Goal: Transaction & Acquisition: Purchase product/service

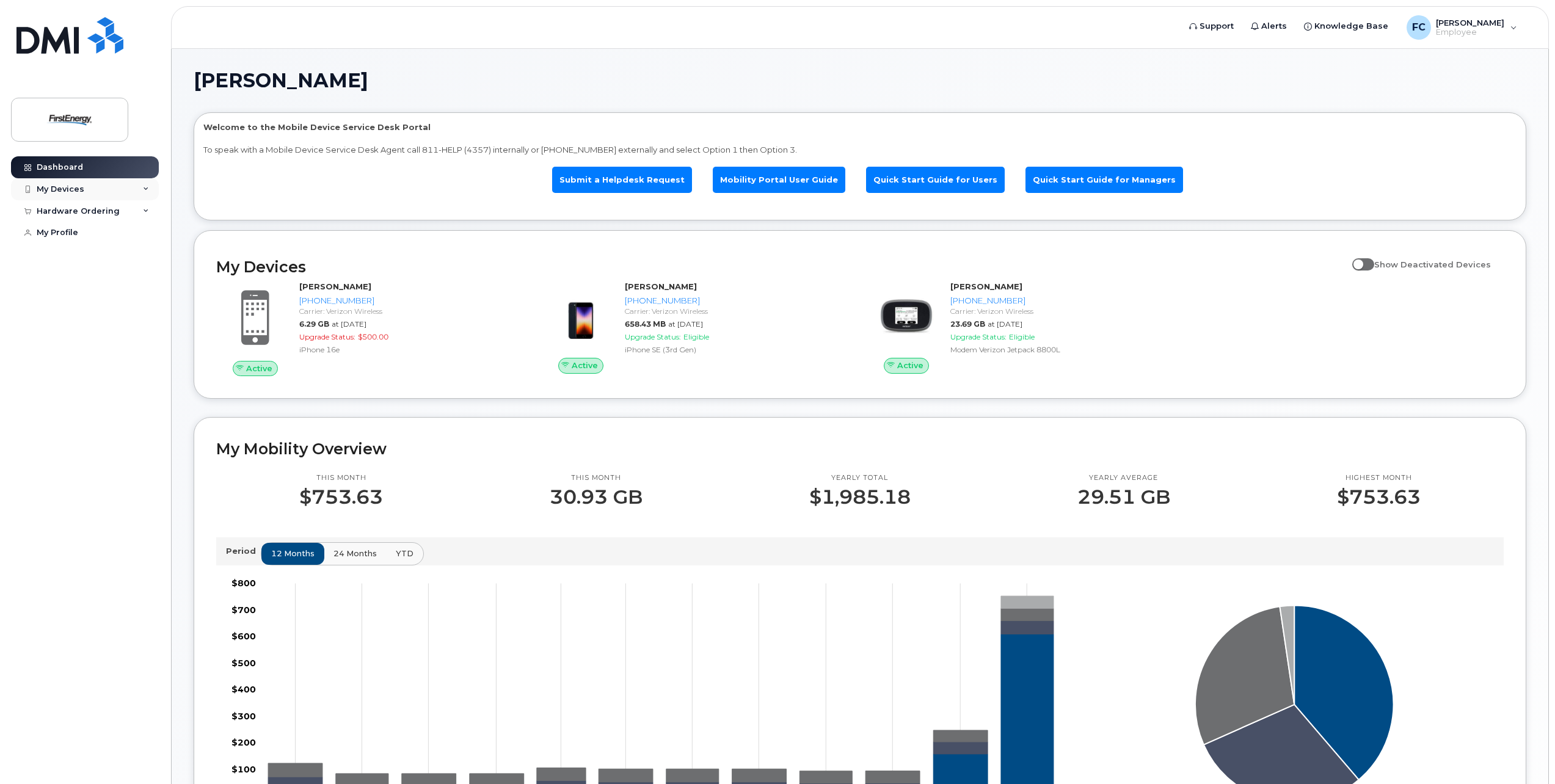
click at [78, 192] on div "My Devices" at bounding box center [60, 189] width 48 height 10
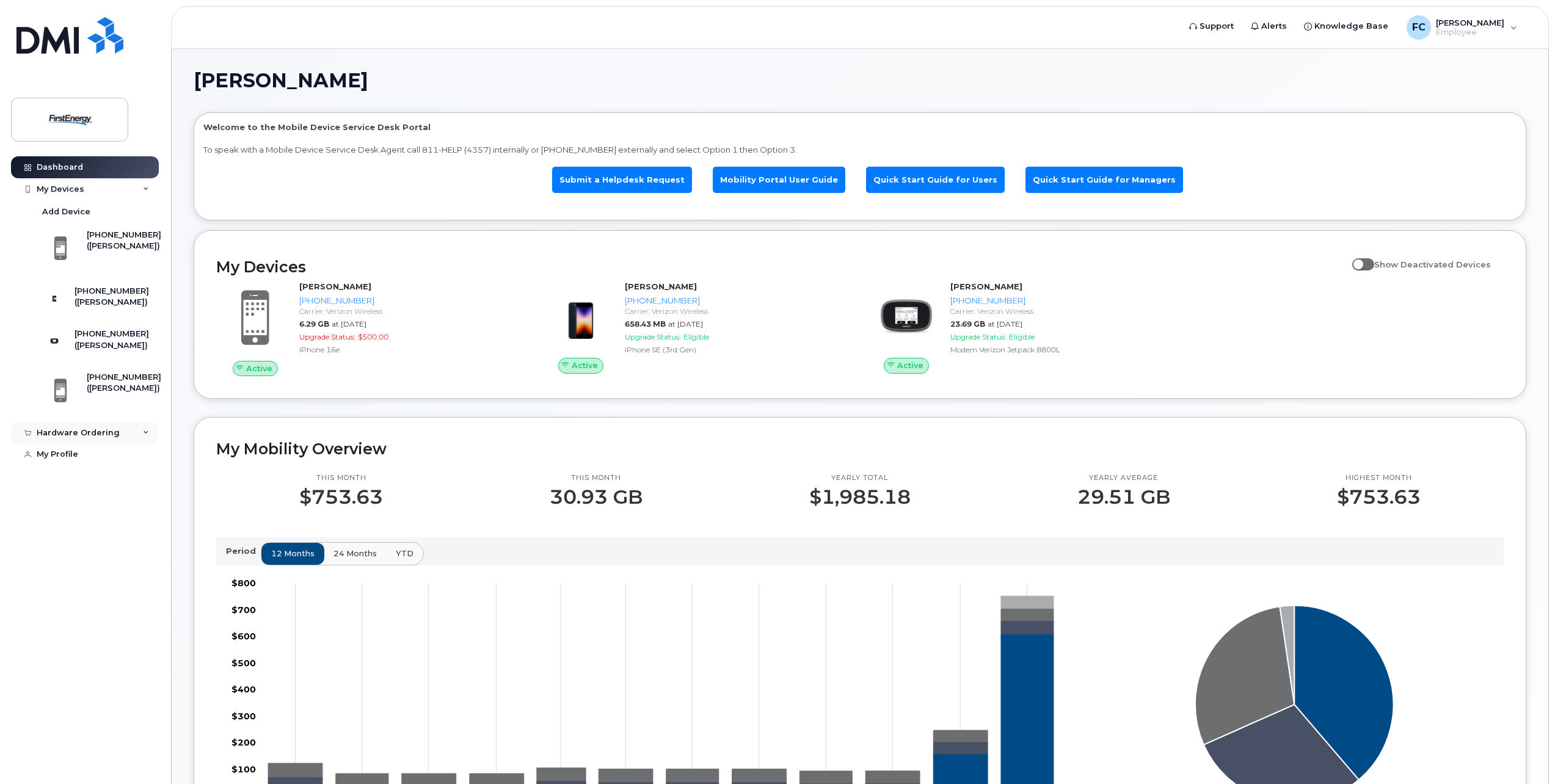
click at [110, 438] on div "Hardware Ordering" at bounding box center [78, 433] width 84 height 10
click at [75, 484] on div "New Order" at bounding box center [65, 478] width 46 height 11
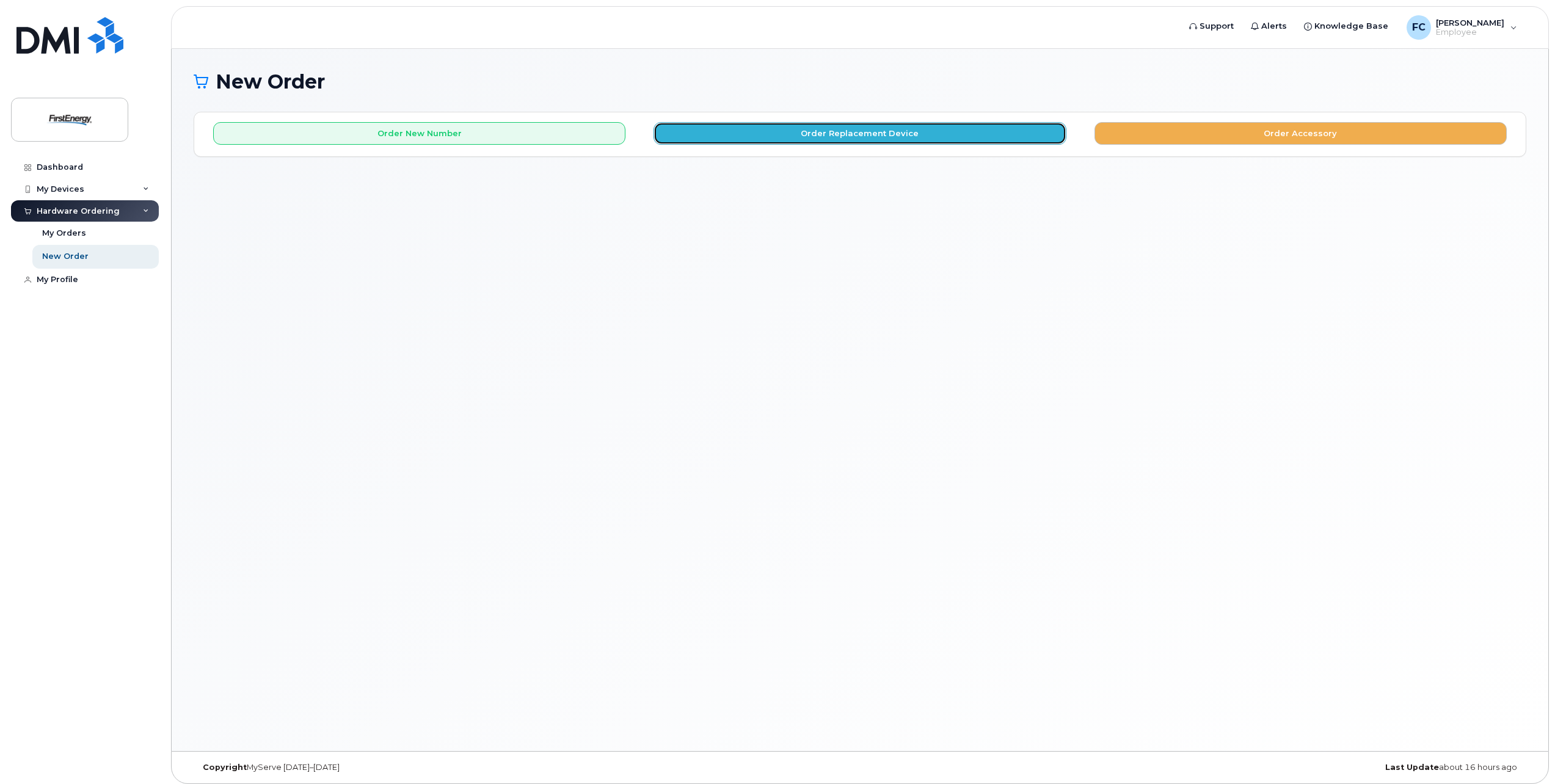
click at [743, 138] on button "Order Replacement Device" at bounding box center [859, 133] width 412 height 23
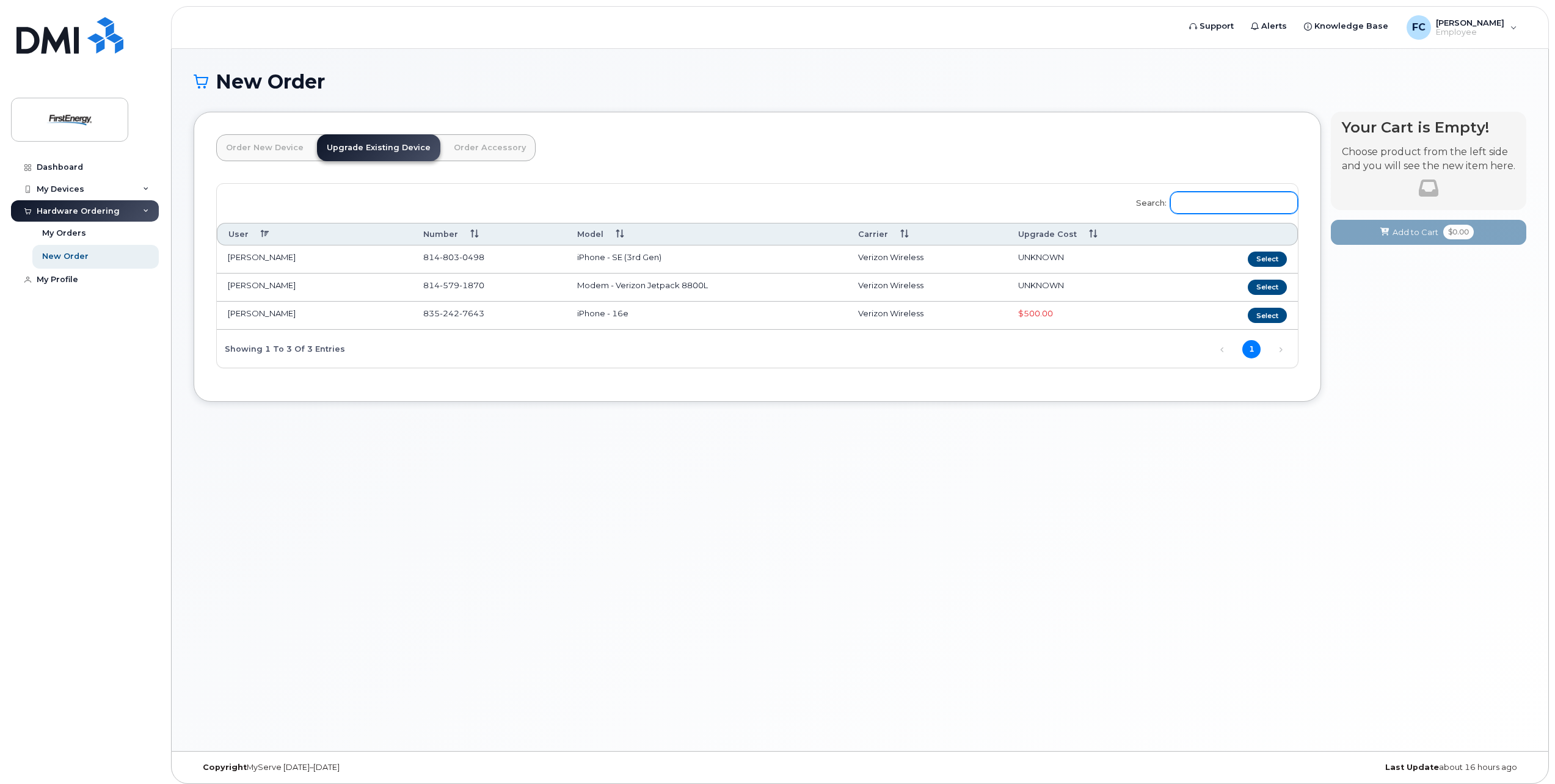
click at [1234, 209] on input "Search:" at bounding box center [1233, 202] width 128 height 22
click at [1397, 305] on div "Your Cart is Empty! Choose product from the left side and you will see the new …" at bounding box center [1428, 265] width 196 height 308
click at [1508, 23] on div "FC Friedline, Carrie E Employee" at bounding box center [1461, 27] width 128 height 24
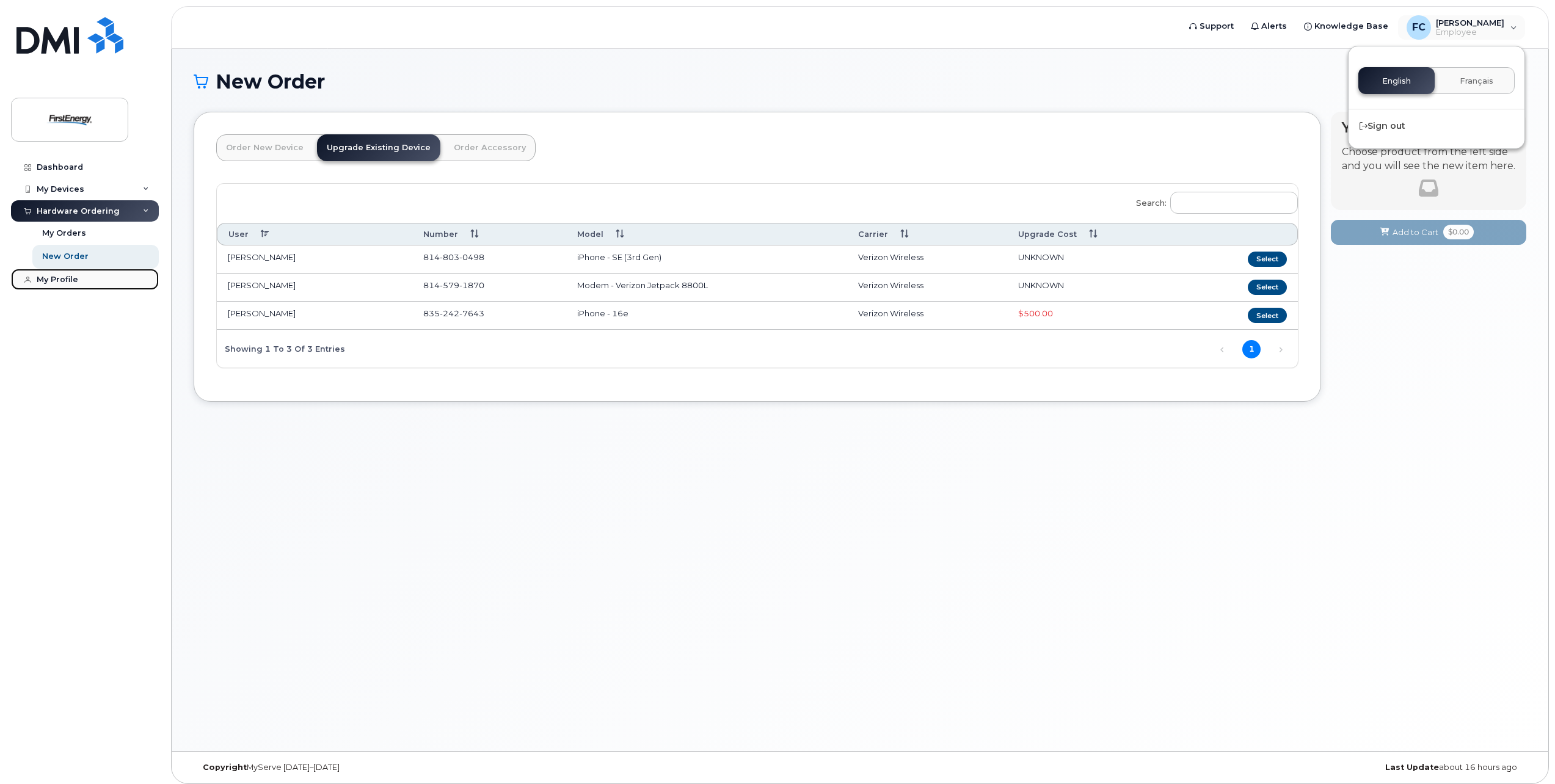
click at [74, 283] on div "My Profile" at bounding box center [57, 279] width 41 height 10
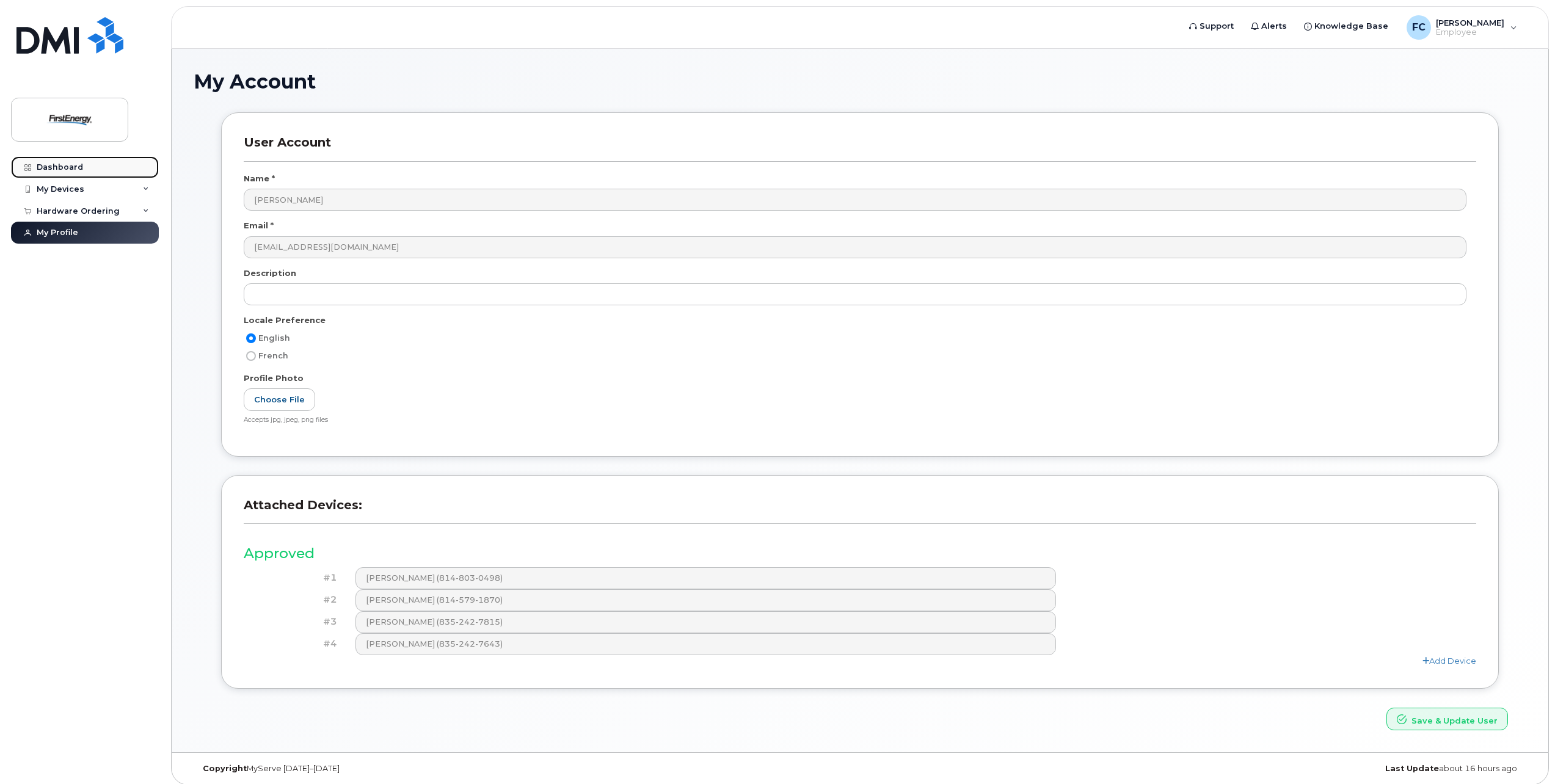
click at [51, 170] on div "Dashboard" at bounding box center [60, 167] width 46 height 10
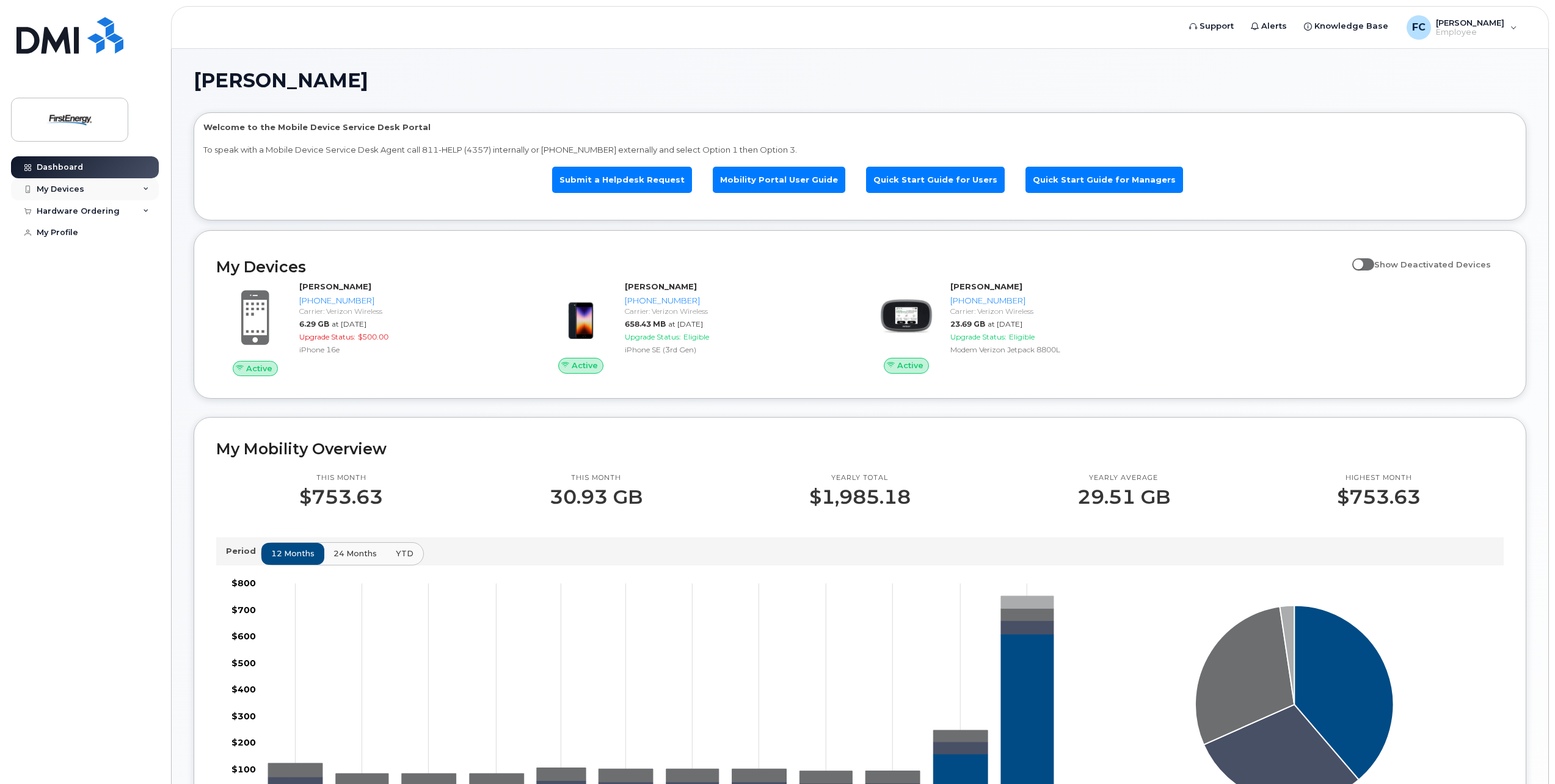
click at [144, 190] on icon at bounding box center [146, 189] width 6 height 6
